Goal: Task Accomplishment & Management: Manage account settings

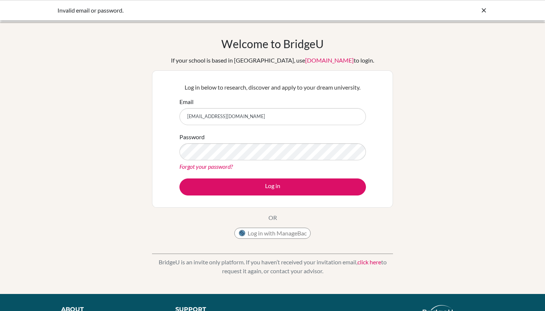
click at [215, 168] on link "Forgot your password?" at bounding box center [205, 166] width 53 height 7
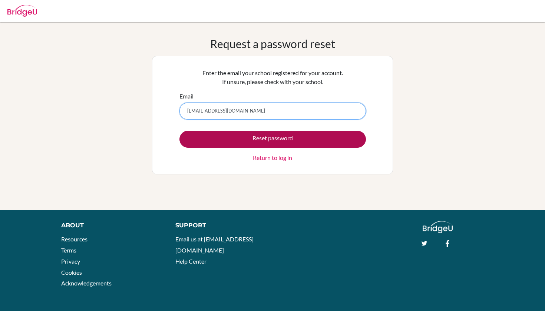
type input "[EMAIL_ADDRESS][DOMAIN_NAME]"
click at [340, 139] on button "Reset password" at bounding box center [272, 139] width 186 height 17
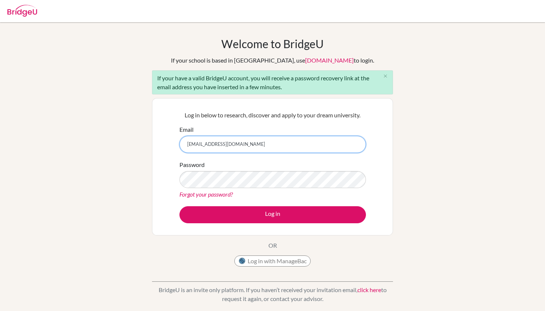
drag, startPoint x: 244, startPoint y: 144, endPoint x: 211, endPoint y: 145, distance: 32.6
click at [211, 145] on input "[EMAIL_ADDRESS][DOMAIN_NAME]" at bounding box center [272, 144] width 186 height 17
type input "sistinebetts"
click at [286, 265] on button "Log in with ManageBac" at bounding box center [272, 261] width 76 height 11
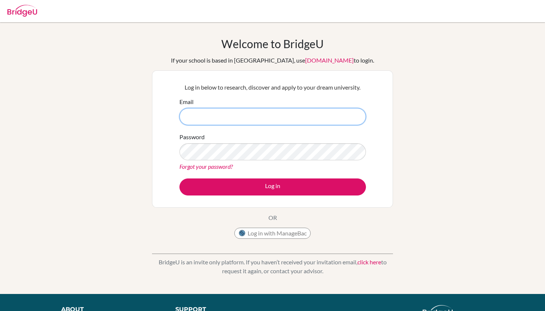
type input "diab180143@diabstudents.com"
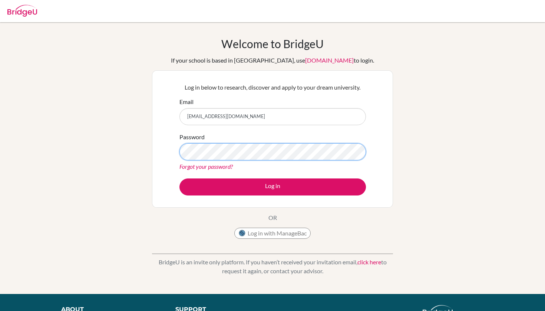
click at [272, 187] on button "Log in" at bounding box center [272, 187] width 186 height 17
